Goal: Task Accomplishment & Management: Use online tool/utility

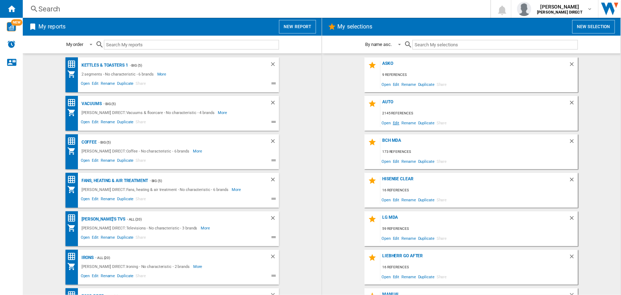
click at [394, 124] on span "Edit" at bounding box center [396, 123] width 9 height 10
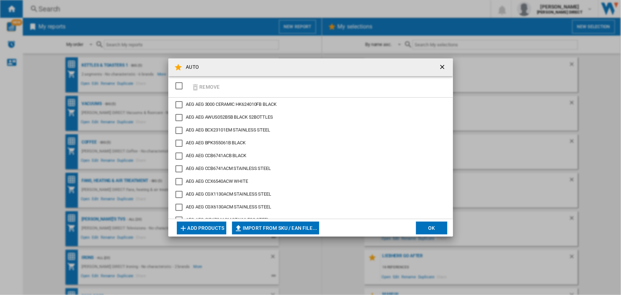
click at [178, 86] on div "SELECTIONS.EDITION_POPUP.SELECT_DESELECT" at bounding box center [178, 85] width 7 height 7
click at [203, 84] on button "Remove" at bounding box center [205, 86] width 33 height 17
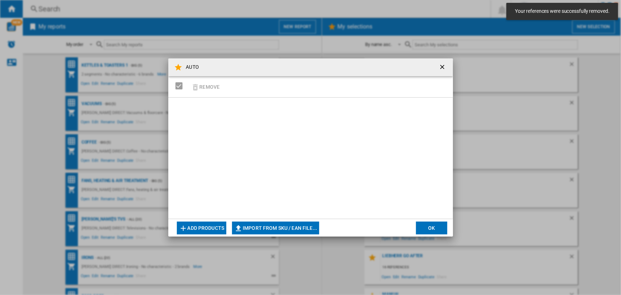
click at [258, 224] on button "Import from SKU / EAN file..." at bounding box center [275, 227] width 87 height 13
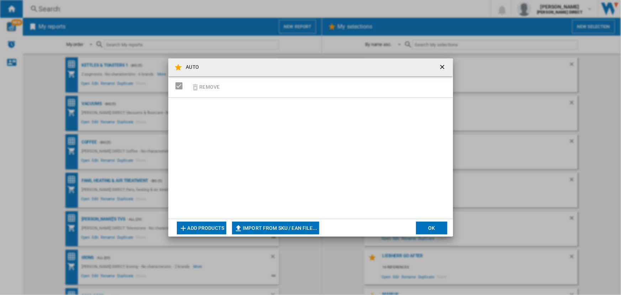
type input "**********"
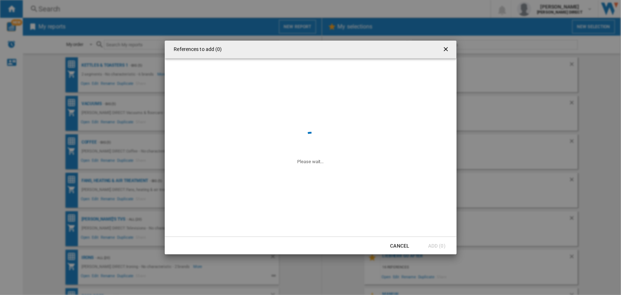
click at [254, 146] on span at bounding box center [220, 147] width 110 height 35
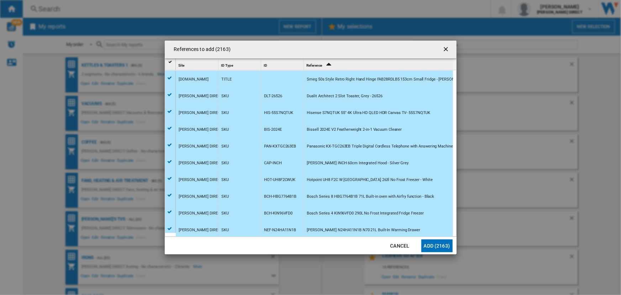
click at [431, 245] on button "Add (2163)" at bounding box center [436, 245] width 31 height 13
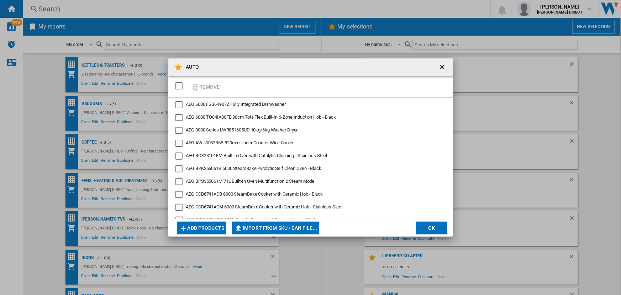
click at [435, 231] on button "OK" at bounding box center [431, 227] width 31 height 13
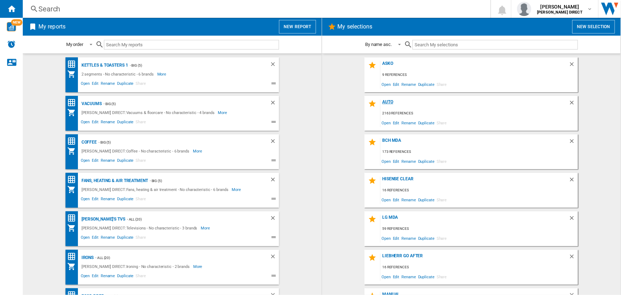
click at [388, 102] on div "AUTO" at bounding box center [474, 104] width 188 height 10
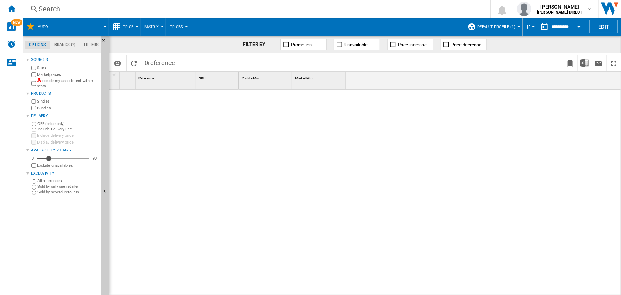
click at [488, 25] on span "Default profile (1)" at bounding box center [496, 27] width 38 height 5
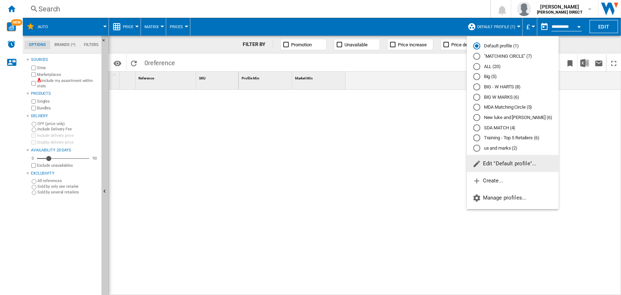
click at [489, 54] on md-radio-button ""MATCHING CIRCLE" (7)" at bounding box center [512, 56] width 79 height 7
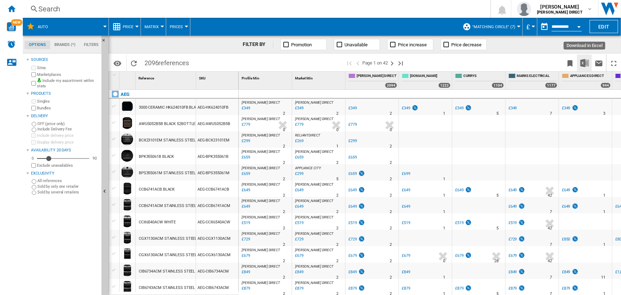
click at [586, 62] on img "Download in Excel" at bounding box center [585, 63] width 9 height 9
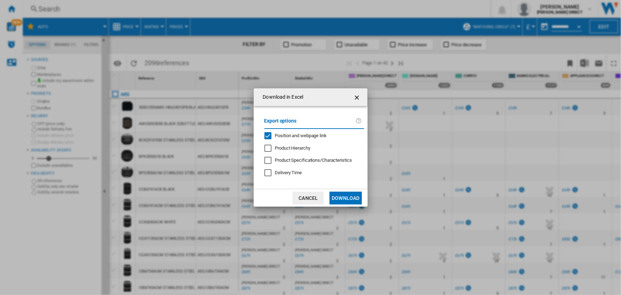
click at [298, 131] on div "Export options Position and webpage link Product Hierarchy Product Specificatio…" at bounding box center [314, 147] width 107 height 69
click at [298, 137] on span "Position and webpage link" at bounding box center [301, 135] width 52 height 5
click at [339, 198] on button "Download" at bounding box center [346, 197] width 32 height 13
